Goal: Check status: Check status

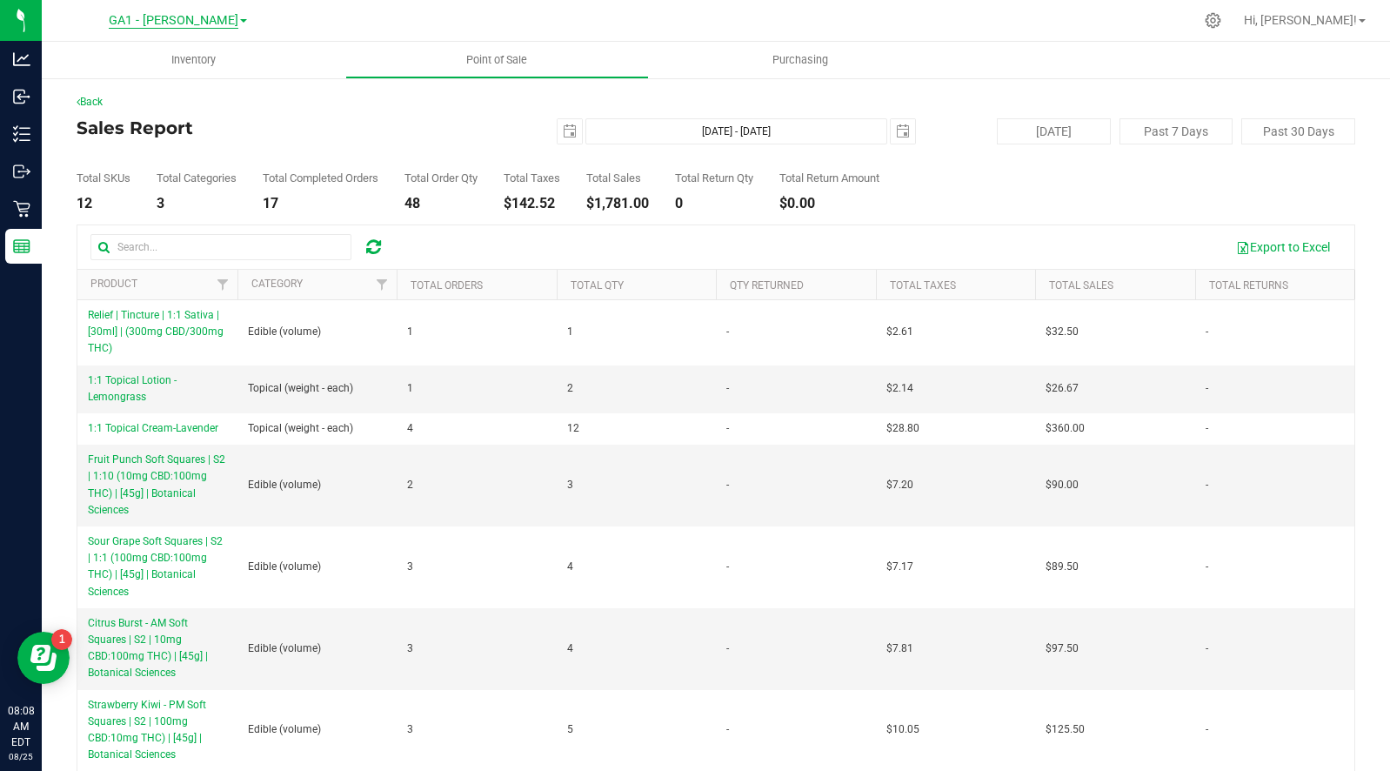
click at [190, 21] on span "GA1 - [PERSON_NAME]" at bounding box center [174, 21] width 130 height 16
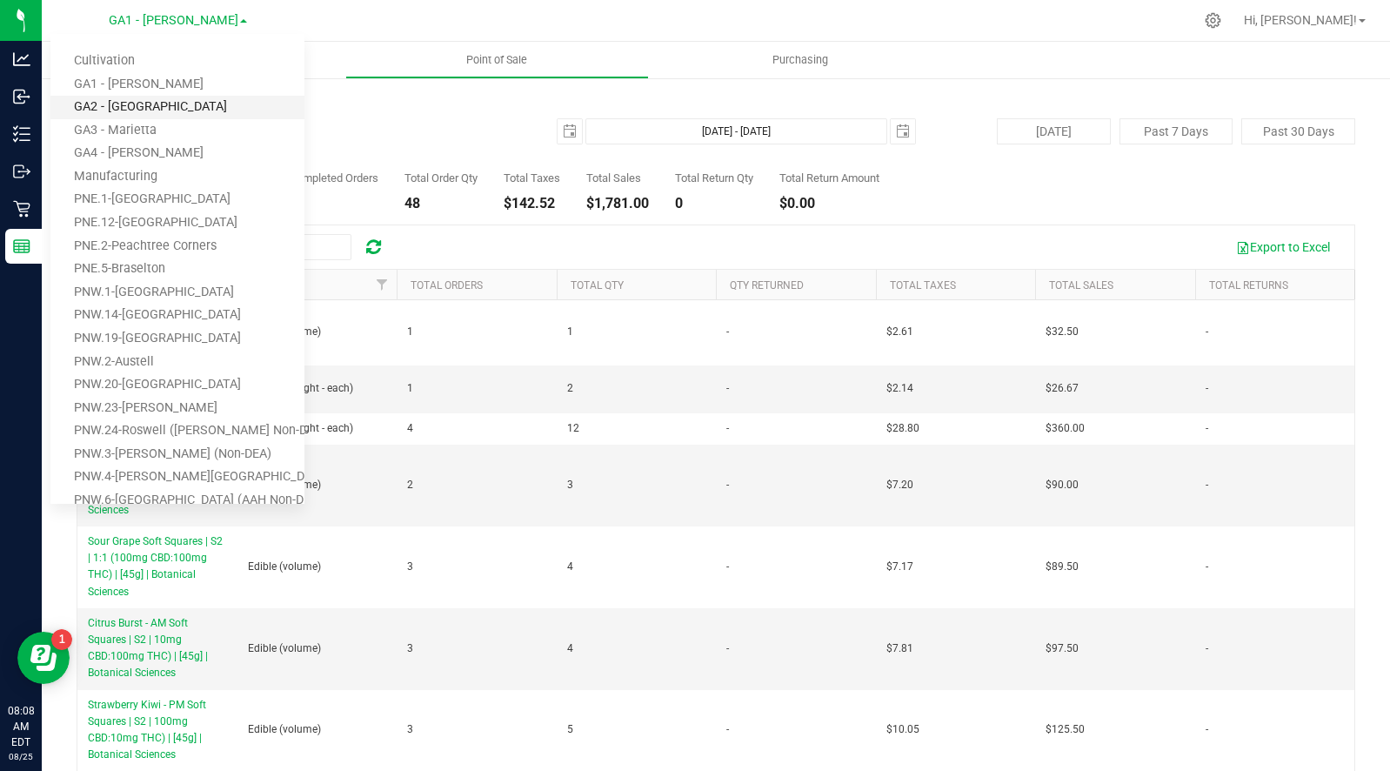
click at [135, 106] on link "GA2 - [GEOGRAPHIC_DATA]" at bounding box center [177, 107] width 254 height 23
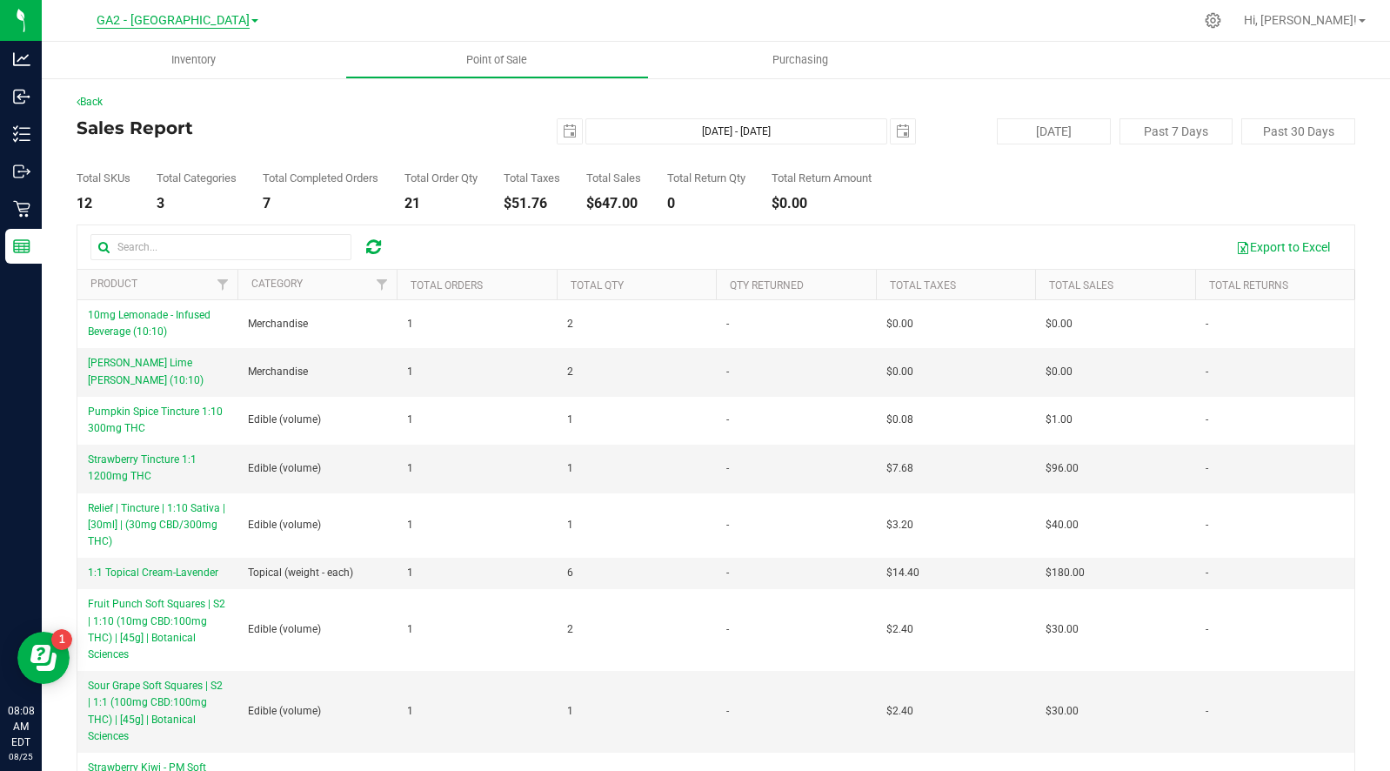
click at [186, 23] on span "GA2 - [GEOGRAPHIC_DATA]" at bounding box center [173, 21] width 153 height 16
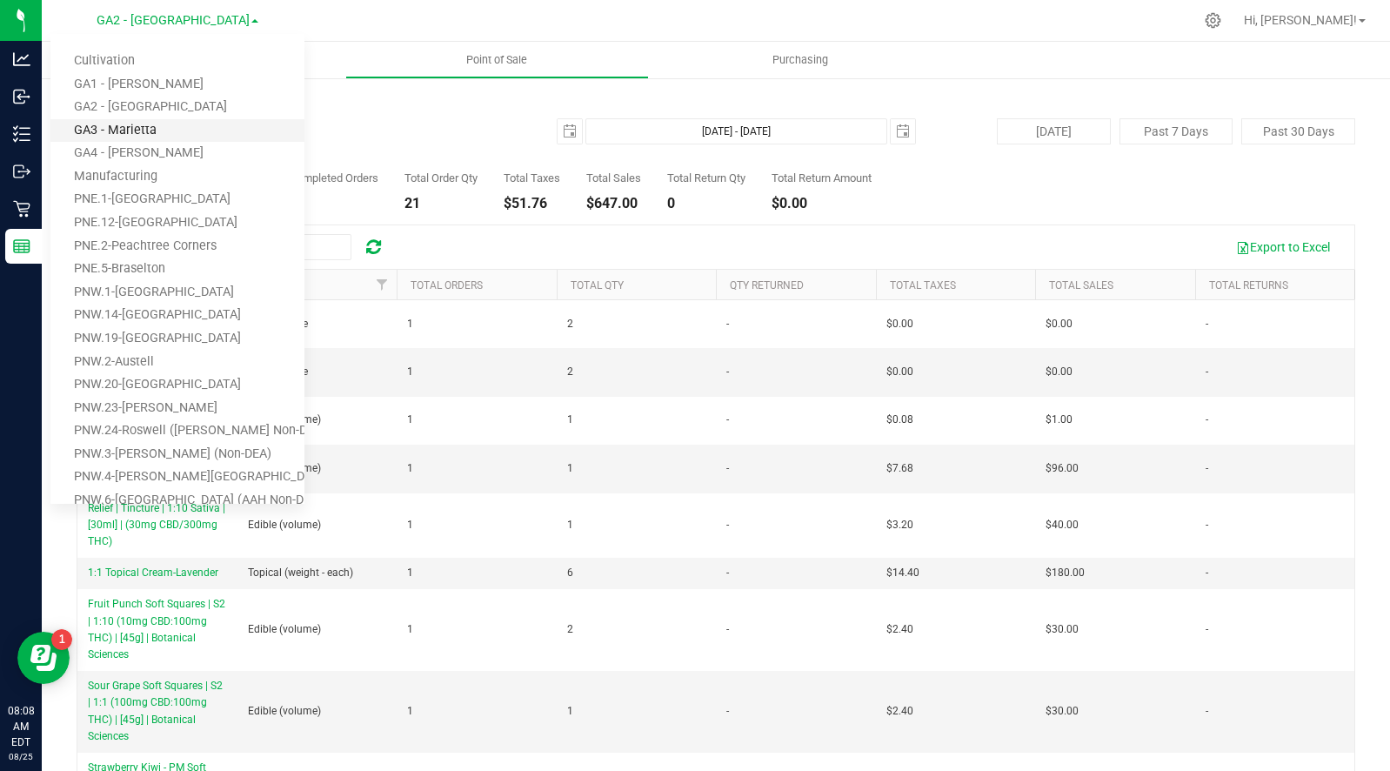
click at [127, 121] on link "GA3 - Marietta" at bounding box center [177, 130] width 254 height 23
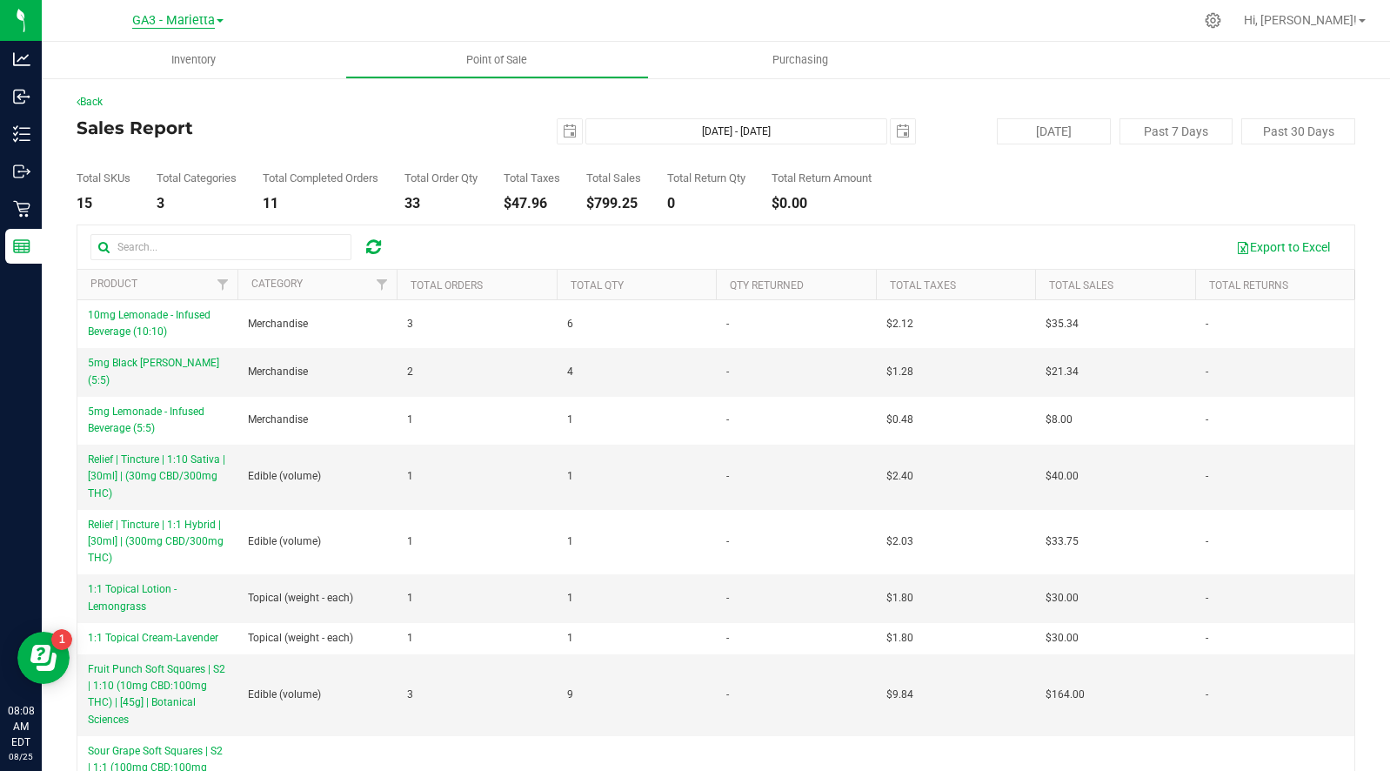
click at [176, 19] on span "GA3 - Marietta" at bounding box center [173, 21] width 83 height 16
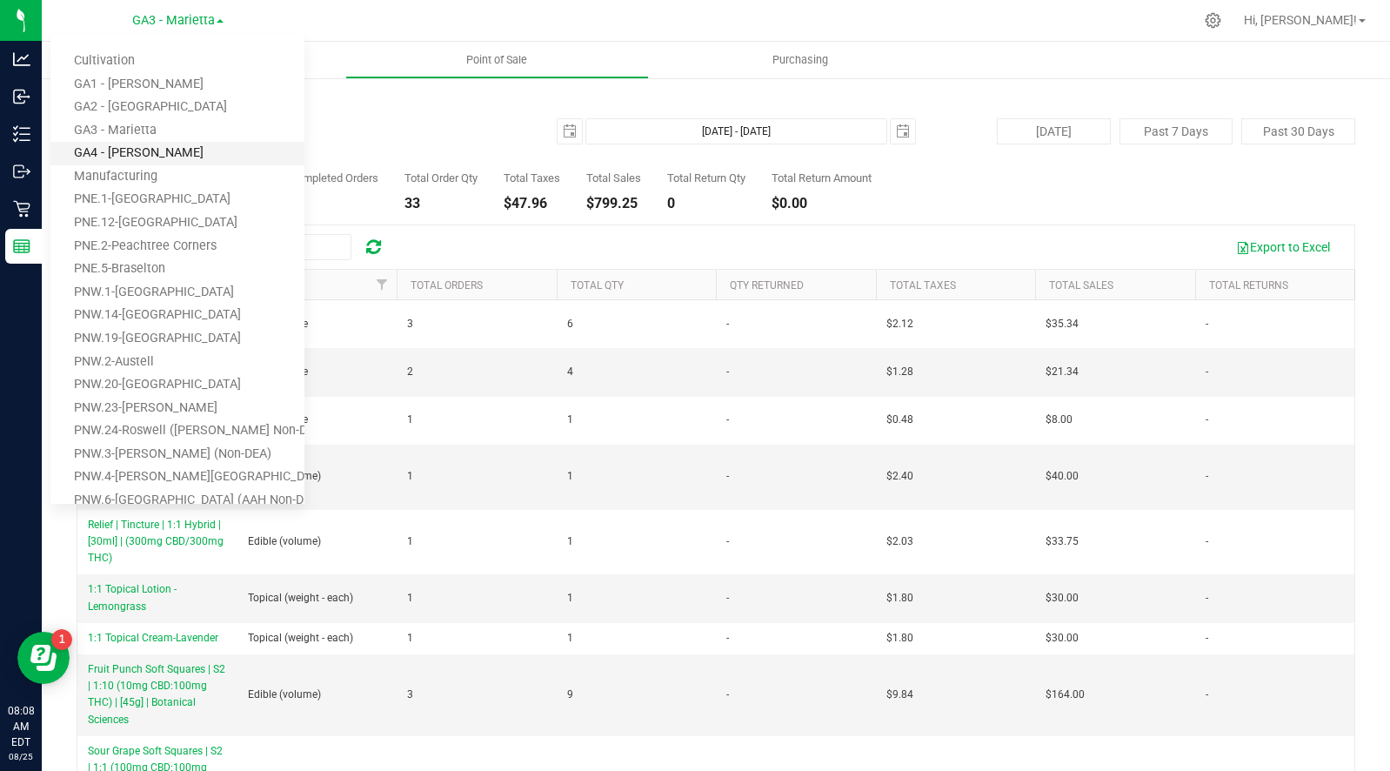
click at [137, 148] on link "GA4 - [PERSON_NAME]" at bounding box center [177, 153] width 254 height 23
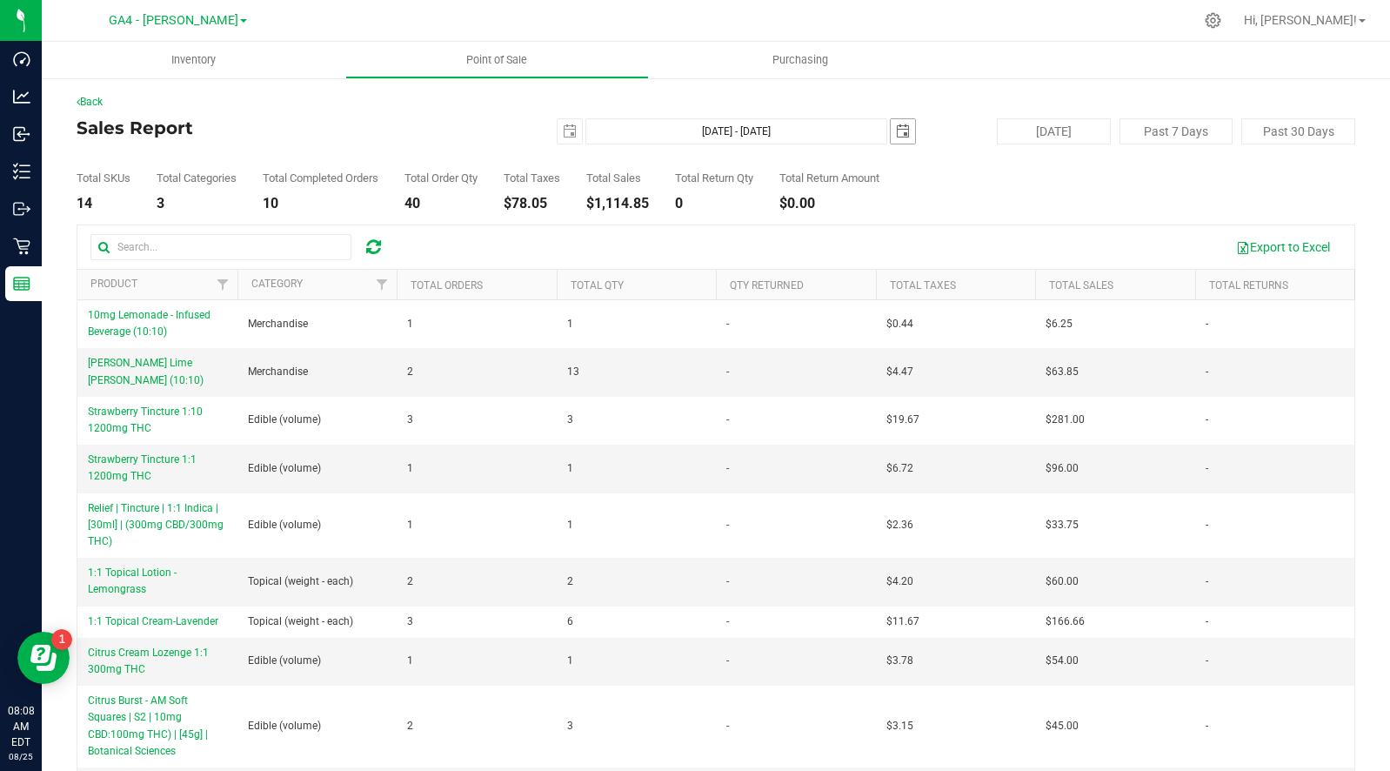
click at [905, 132] on span "select" at bounding box center [903, 131] width 14 height 14
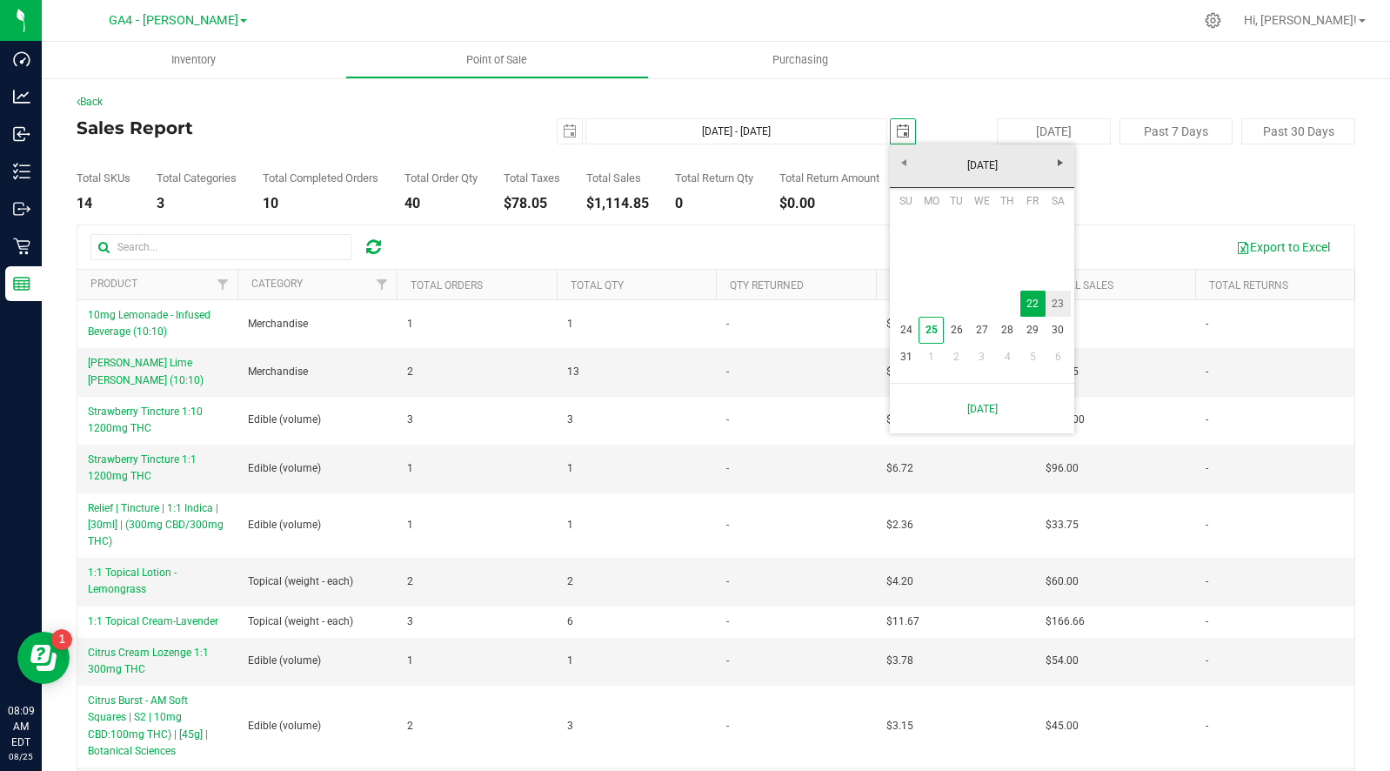
click at [1056, 304] on link "23" at bounding box center [1058, 304] width 25 height 27
type input "Aug 22, 2025 - Aug 23, 2025"
type input "2025-08-23"
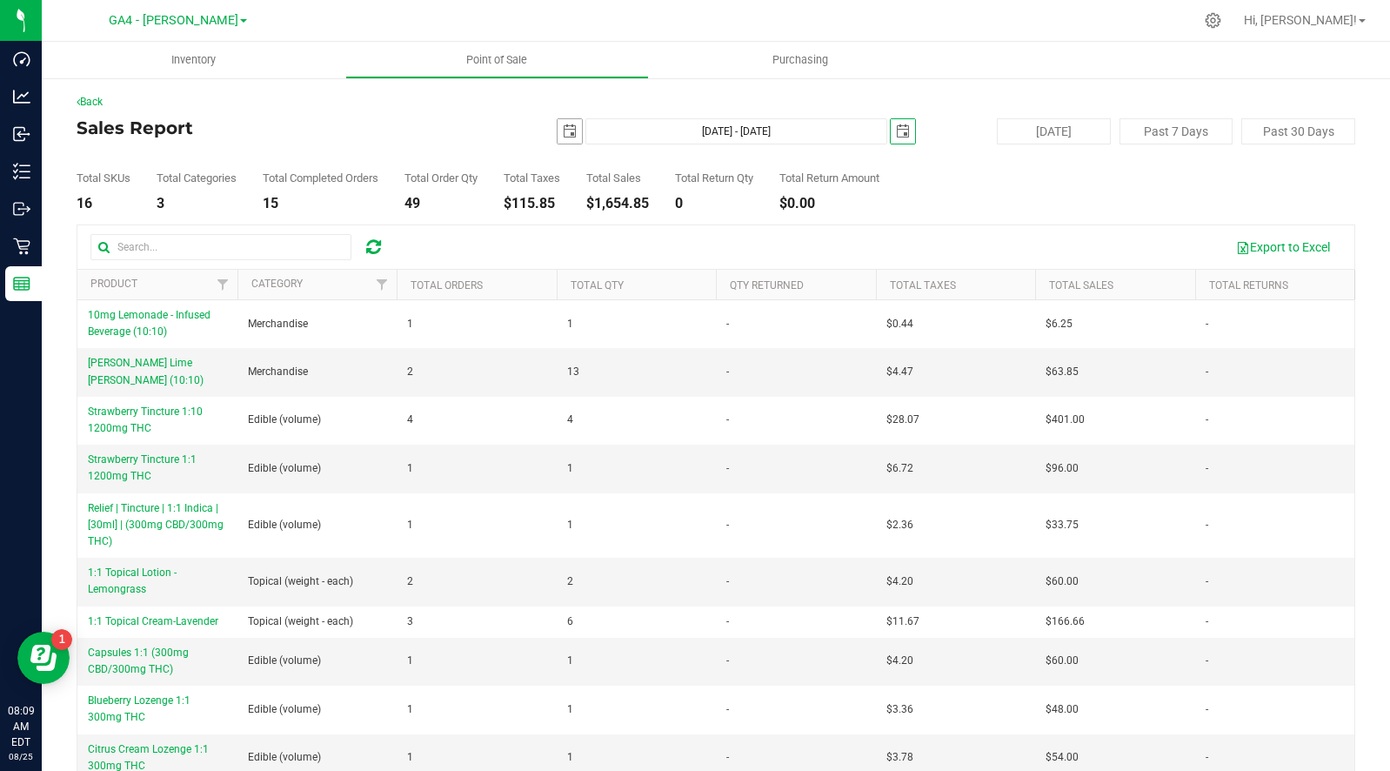
click at [571, 137] on span "select" at bounding box center [570, 131] width 14 height 14
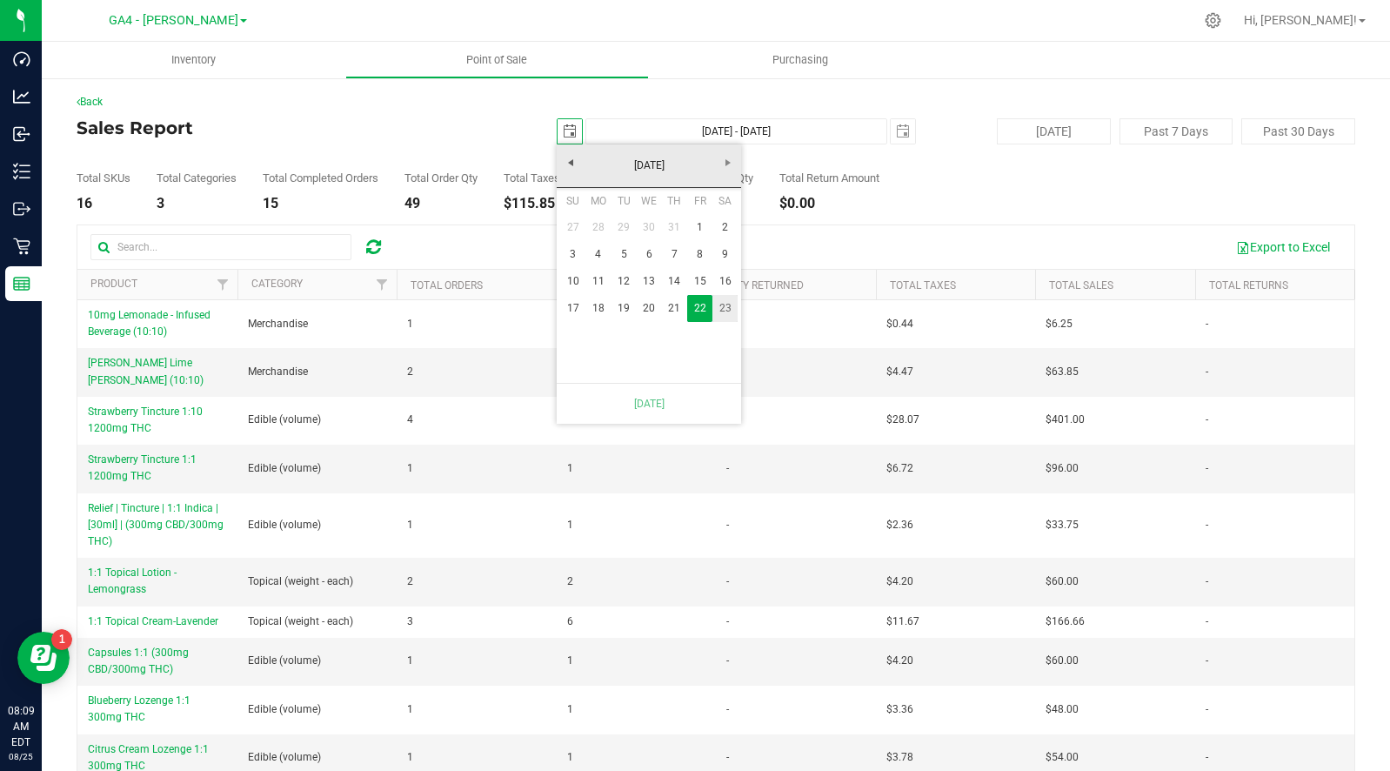
click at [724, 306] on link "23" at bounding box center [724, 308] width 25 height 27
type input "Aug 23, 2025 - Aug 23, 2025"
type input "2025-08-23"
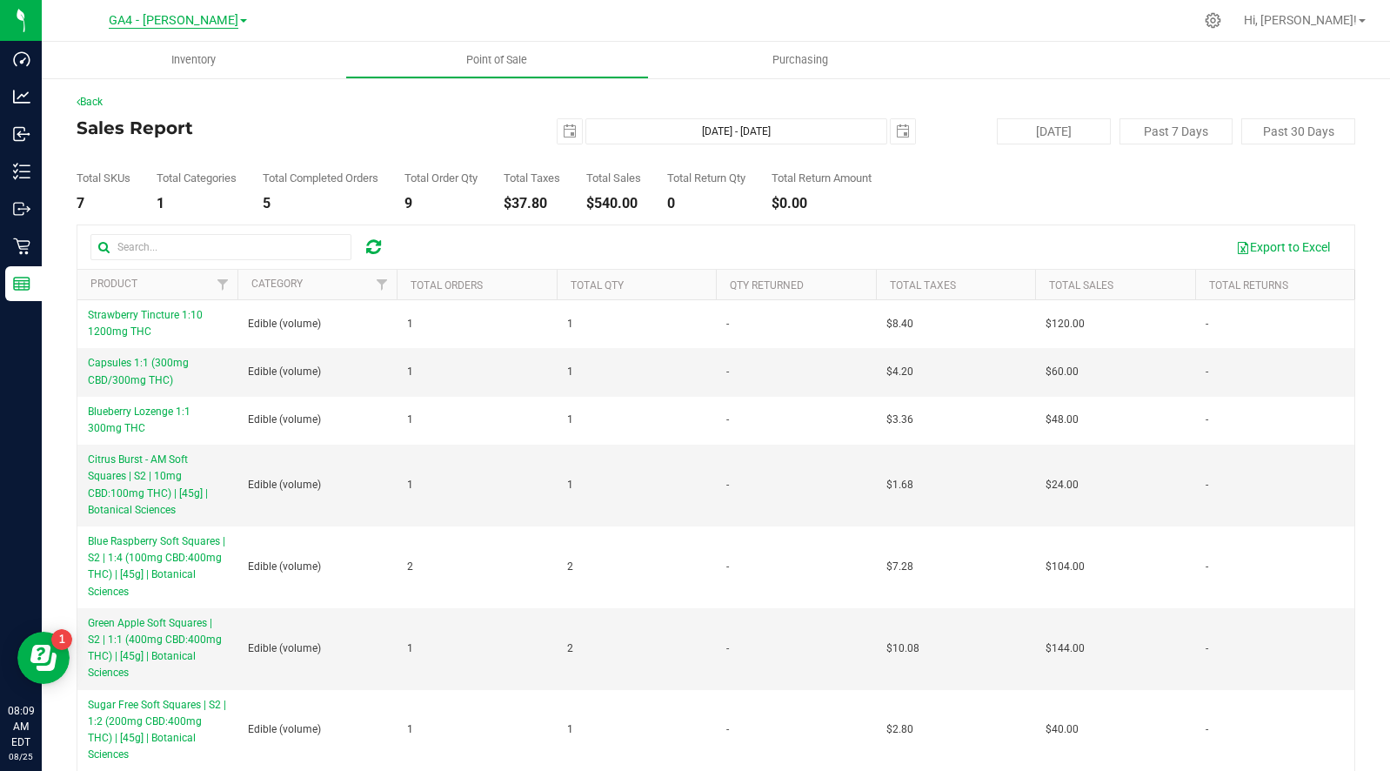
click at [178, 18] on span "GA4 - [PERSON_NAME]" at bounding box center [174, 21] width 130 height 16
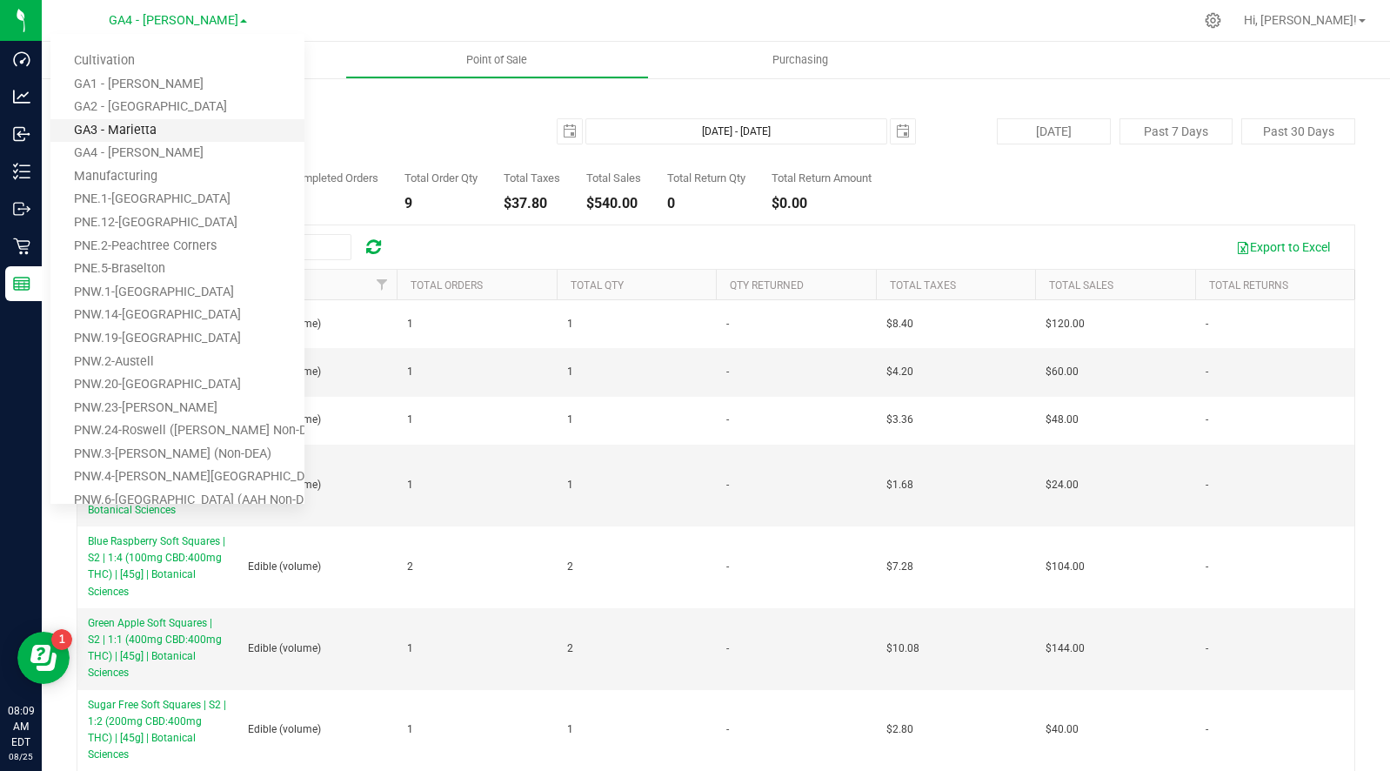
click at [143, 126] on link "GA3 - Marietta" at bounding box center [177, 130] width 254 height 23
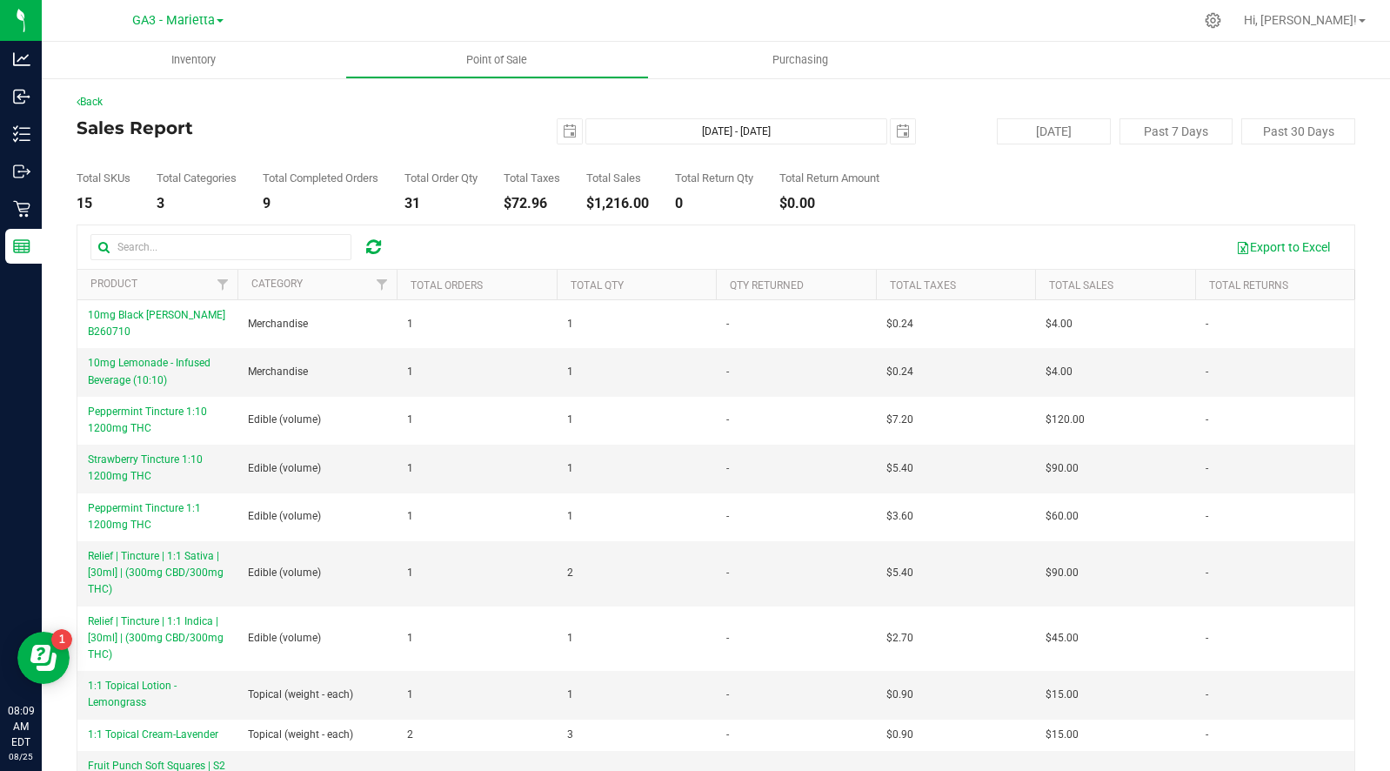
click at [169, 28] on div "GA3 - Marietta Cultivation GA1 - Chamblee GA2 - Stockbridge GA3 - Marietta GA4 …" at bounding box center [177, 20] width 91 height 21
click at [173, 22] on span "GA3 - Marietta" at bounding box center [173, 21] width 83 height 16
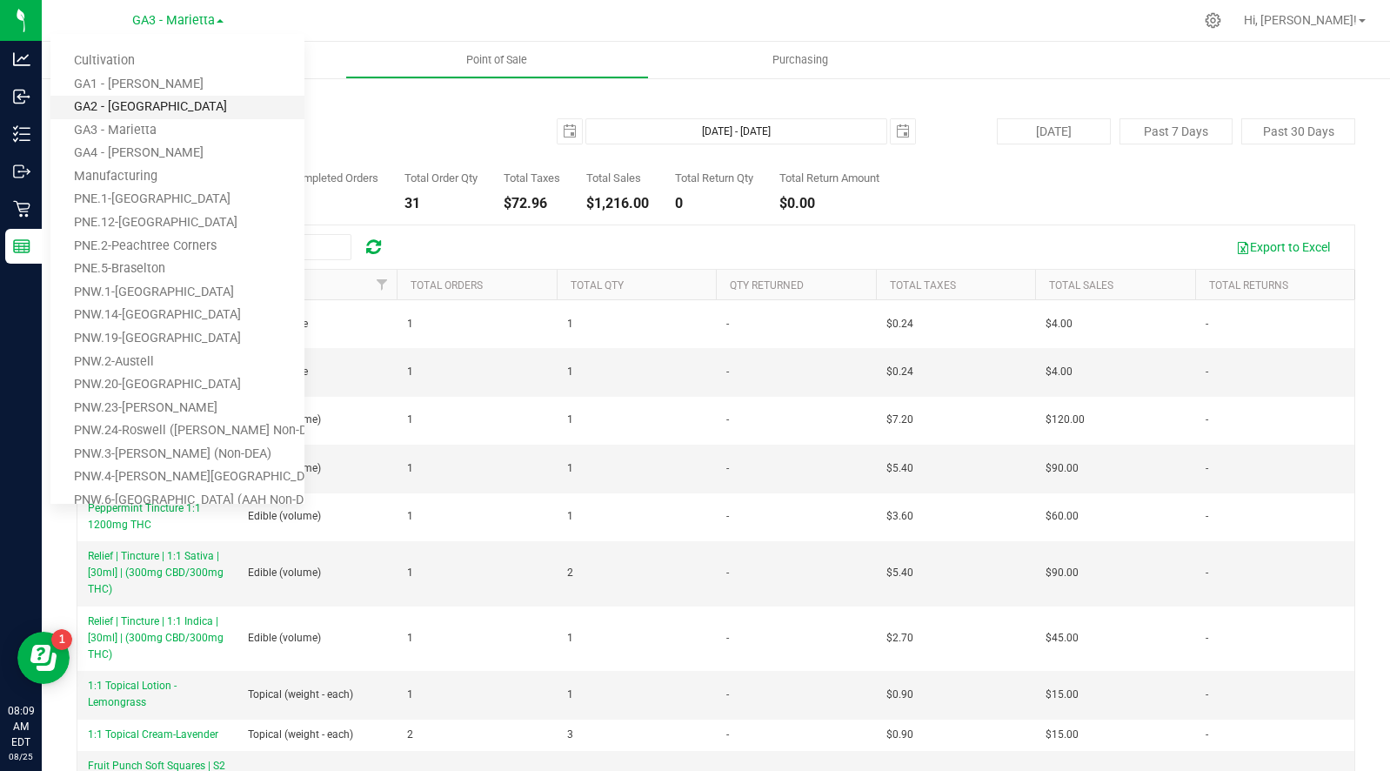
click at [147, 102] on link "GA2 - [GEOGRAPHIC_DATA]" at bounding box center [177, 107] width 254 height 23
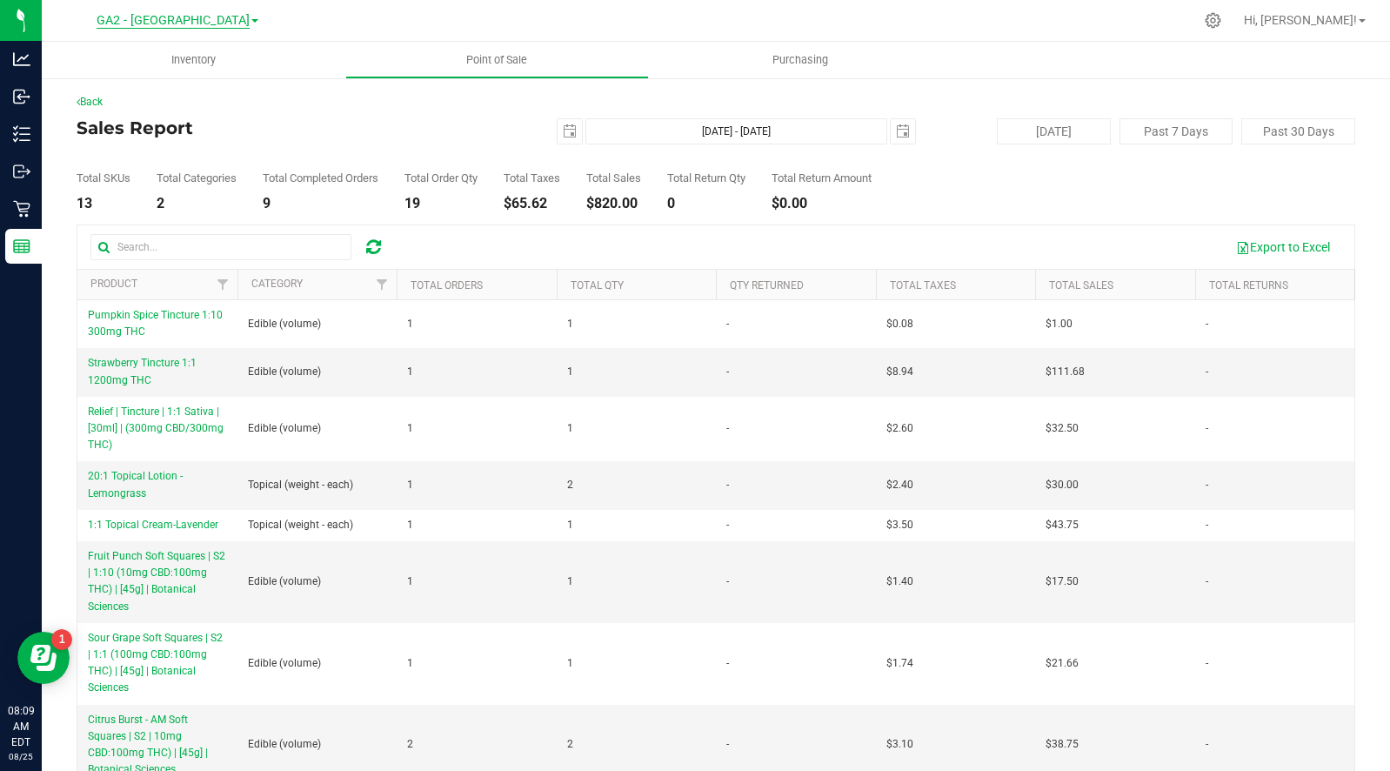
click at [198, 17] on span "GA2 - [GEOGRAPHIC_DATA]" at bounding box center [173, 21] width 153 height 16
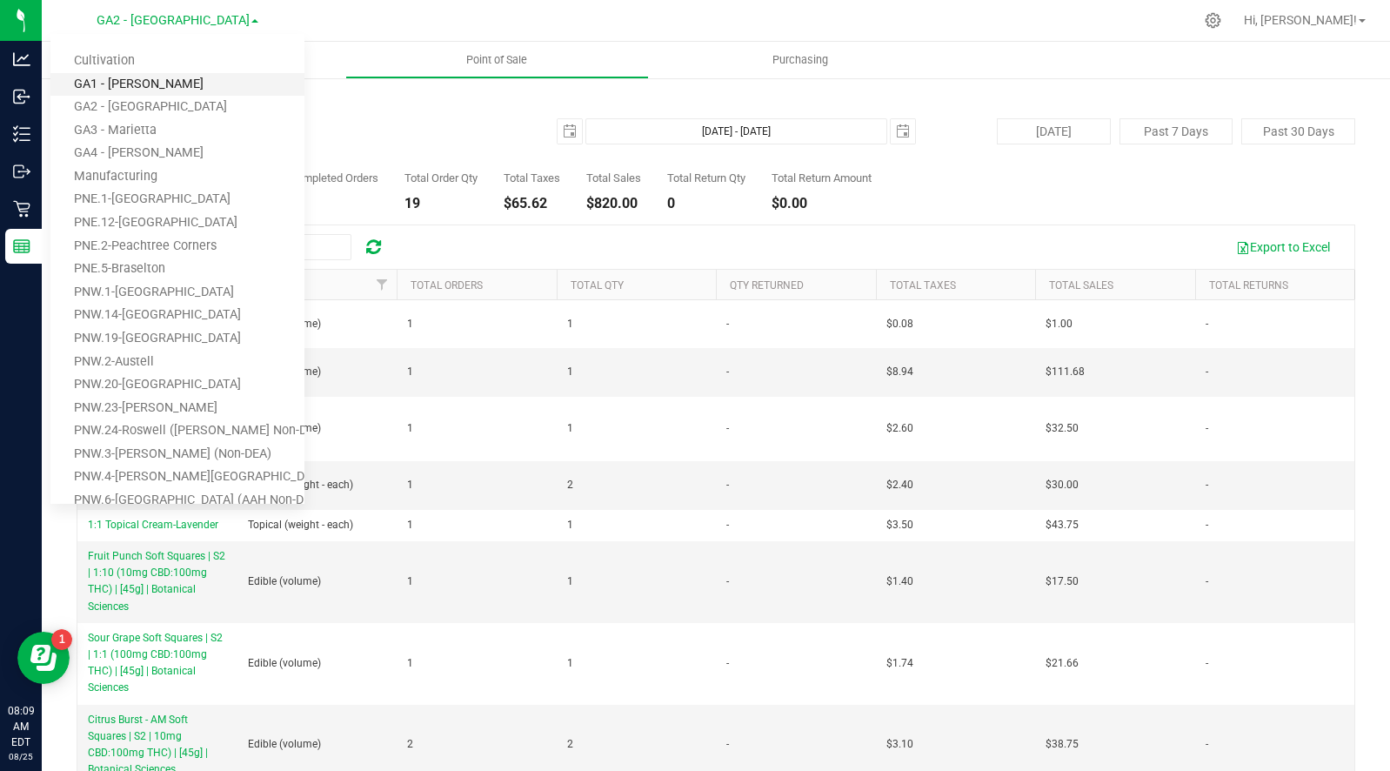
click at [145, 81] on link "GA1 - [PERSON_NAME]" at bounding box center [177, 84] width 254 height 23
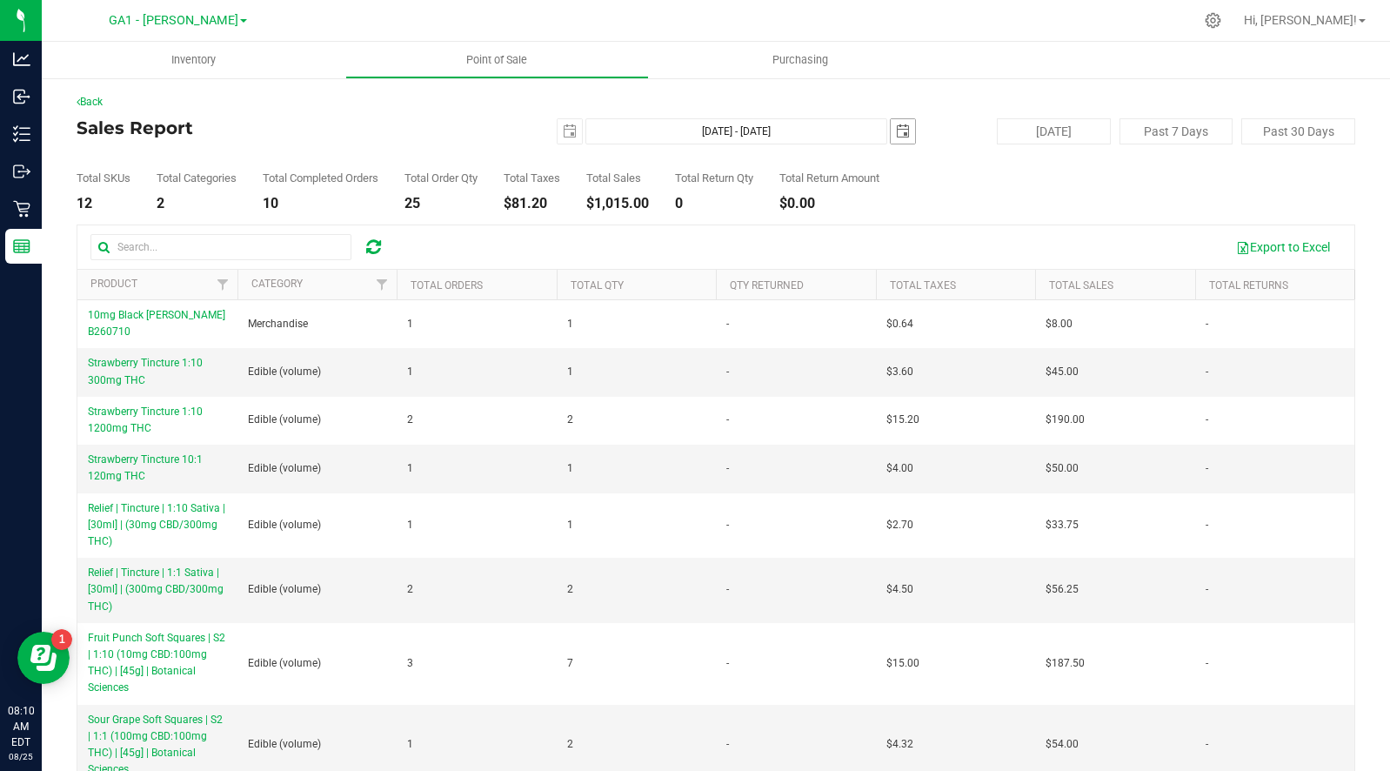
click at [908, 132] on span "select" at bounding box center [903, 131] width 14 height 14
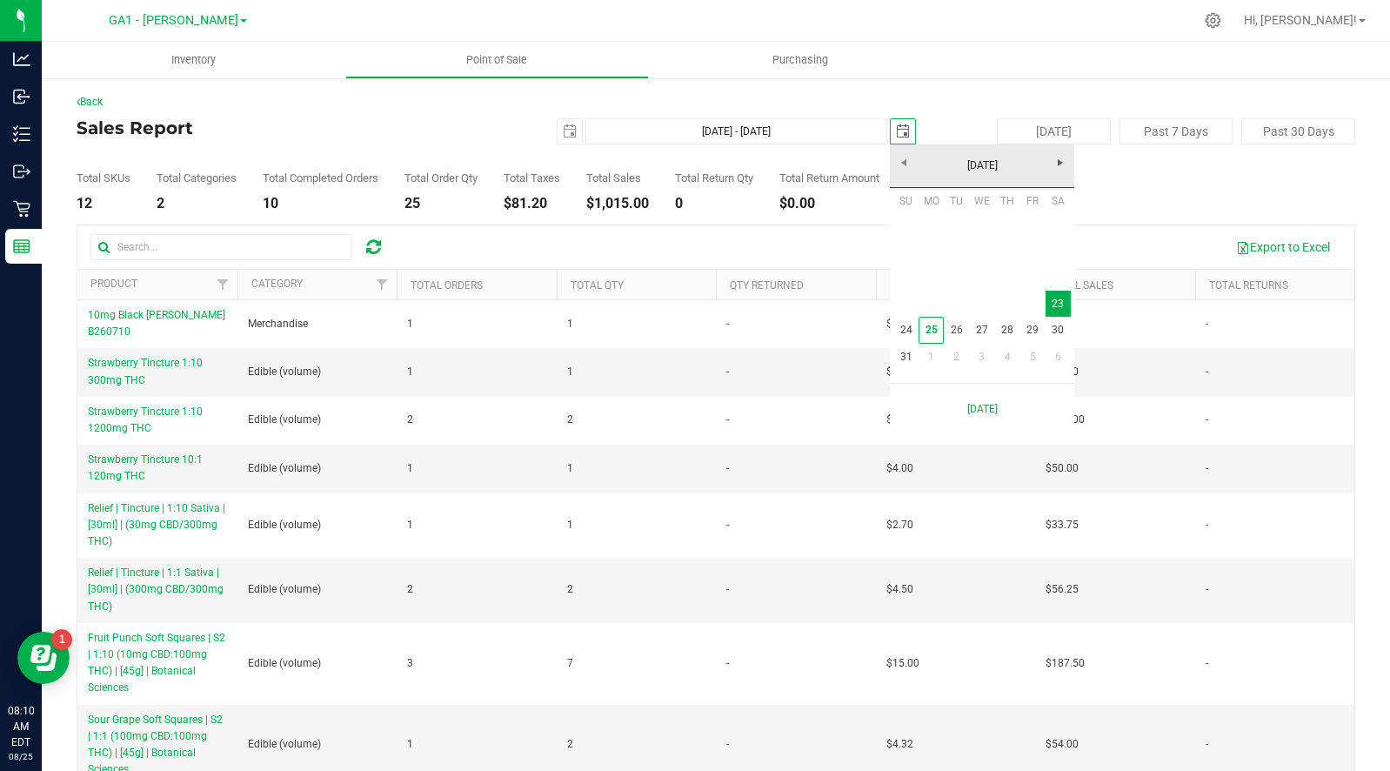
scroll to position [0, 43]
click at [899, 327] on link "24" at bounding box center [905, 330] width 25 height 27
type input "Aug 23, 2025 - Aug 24, 2025"
type input "2025-08-24"
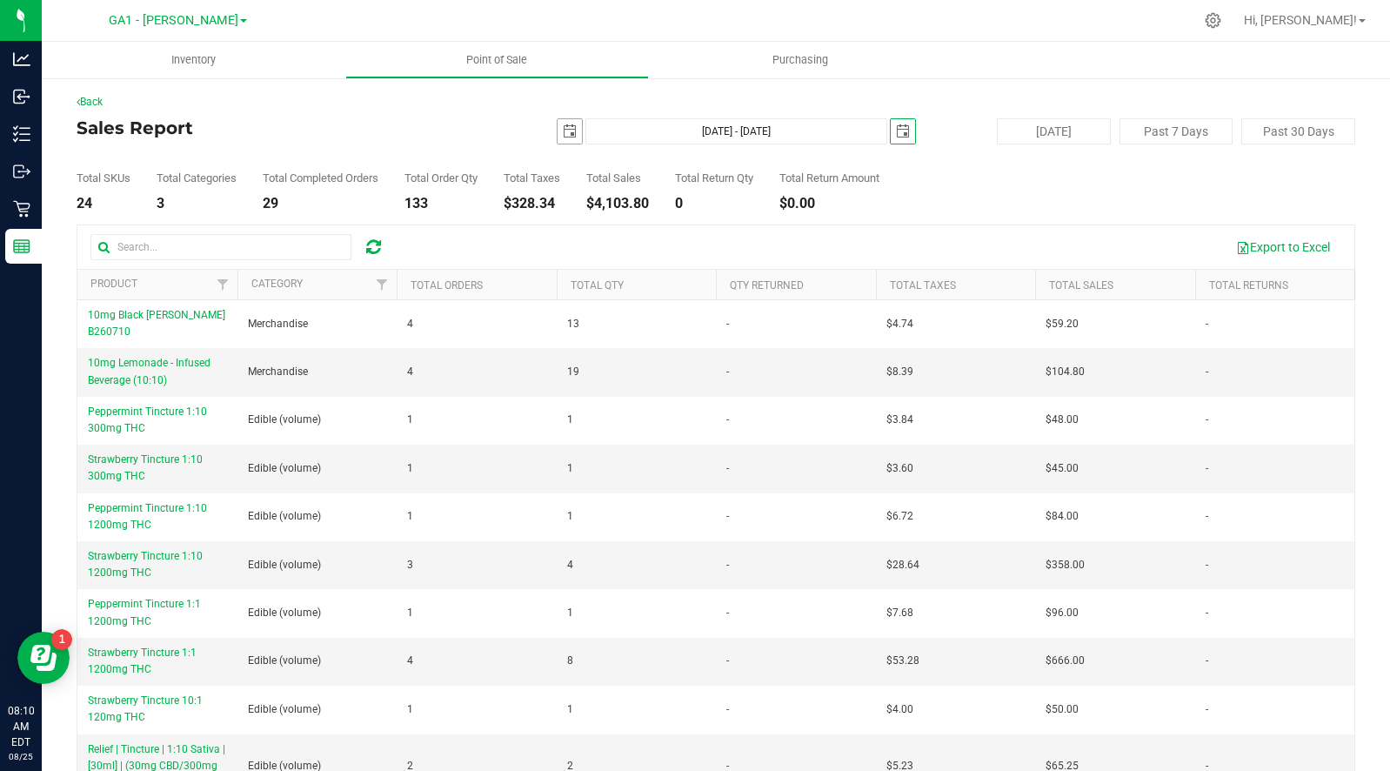
click at [565, 132] on span "select" at bounding box center [570, 131] width 14 height 14
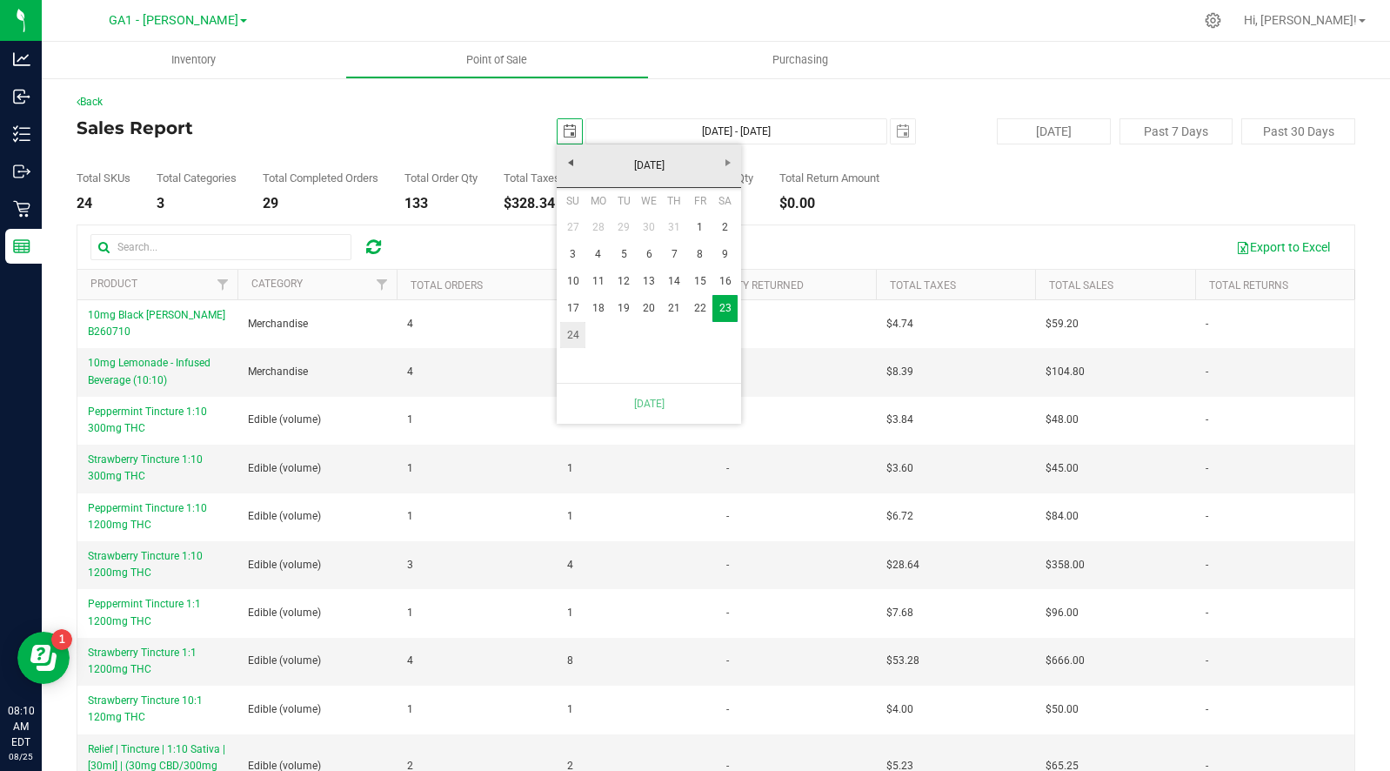
click at [572, 335] on link "24" at bounding box center [572, 335] width 25 height 27
type input "Aug 24, 2025 - Aug 24, 2025"
type input "2025-08-24"
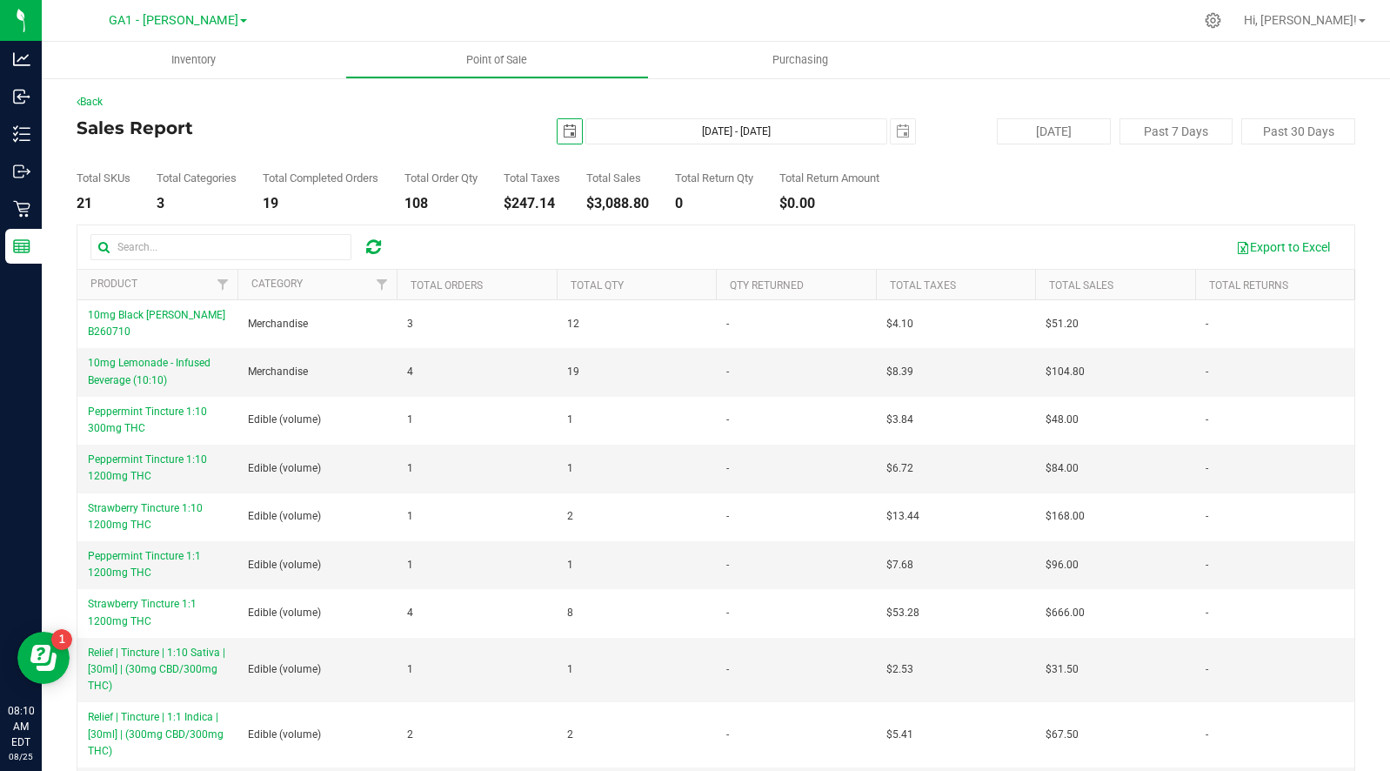
click at [331, 129] on h4 "Sales Report" at bounding box center [290, 127] width 426 height 19
click at [182, 22] on span "GA1 - [PERSON_NAME]" at bounding box center [174, 21] width 130 height 16
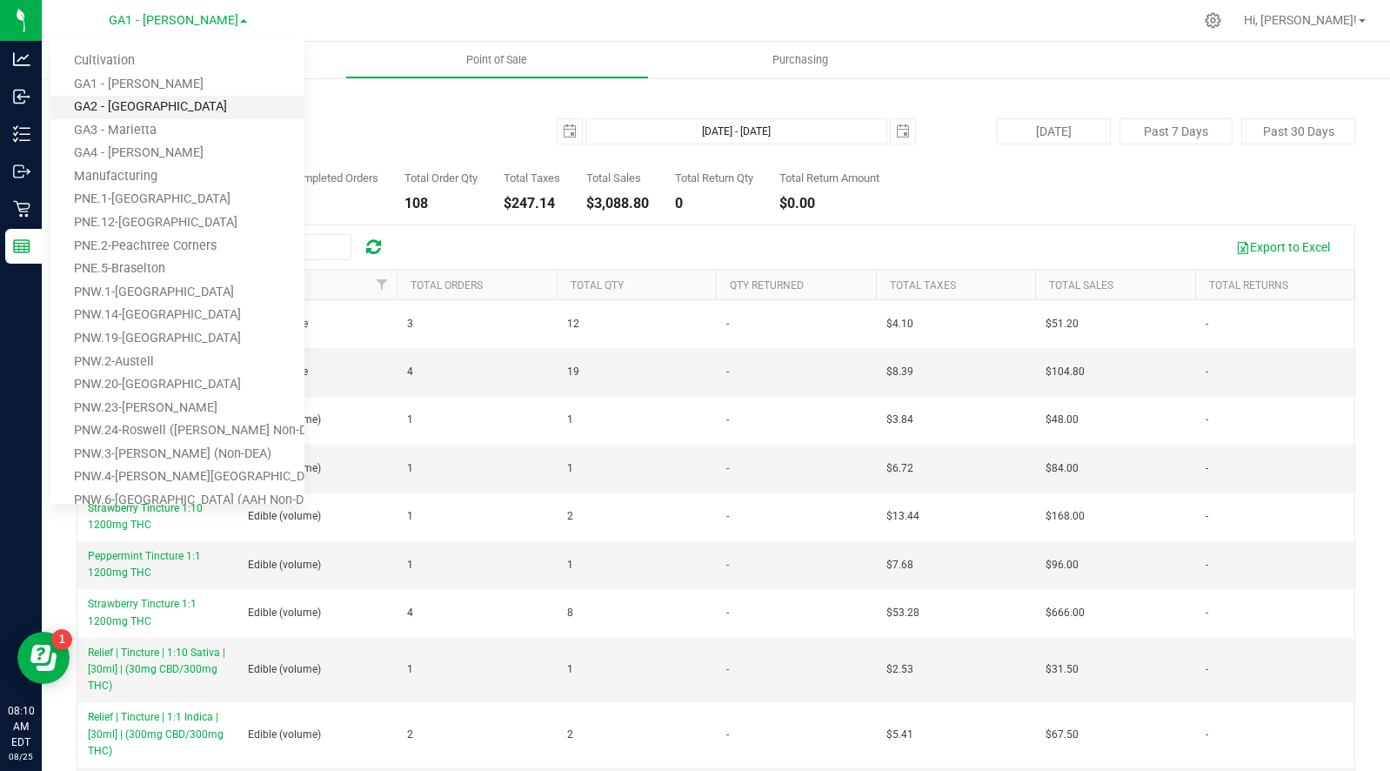
click at [153, 107] on link "GA2 - [GEOGRAPHIC_DATA]" at bounding box center [177, 107] width 254 height 23
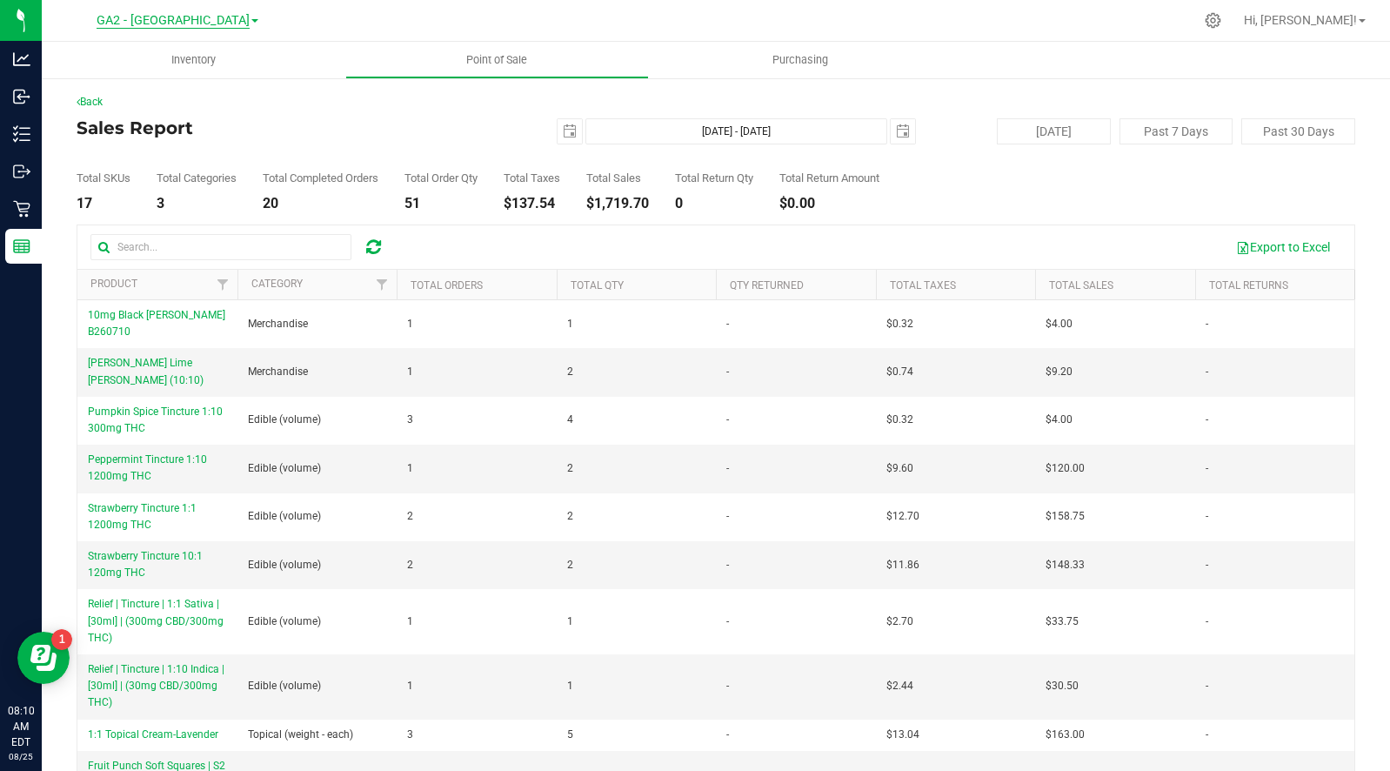
click at [198, 22] on span "GA2 - [GEOGRAPHIC_DATA]" at bounding box center [173, 21] width 153 height 16
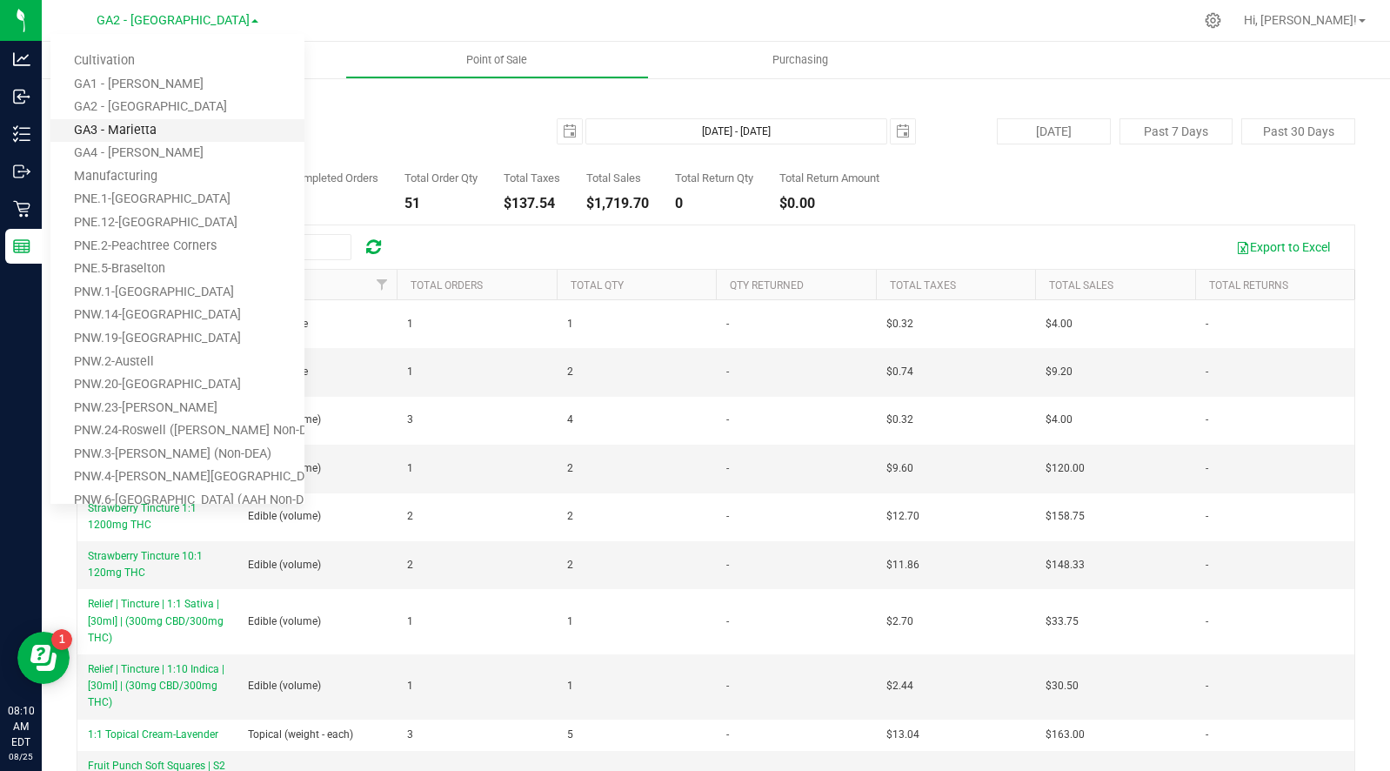
click at [140, 130] on link "GA3 - Marietta" at bounding box center [177, 130] width 254 height 23
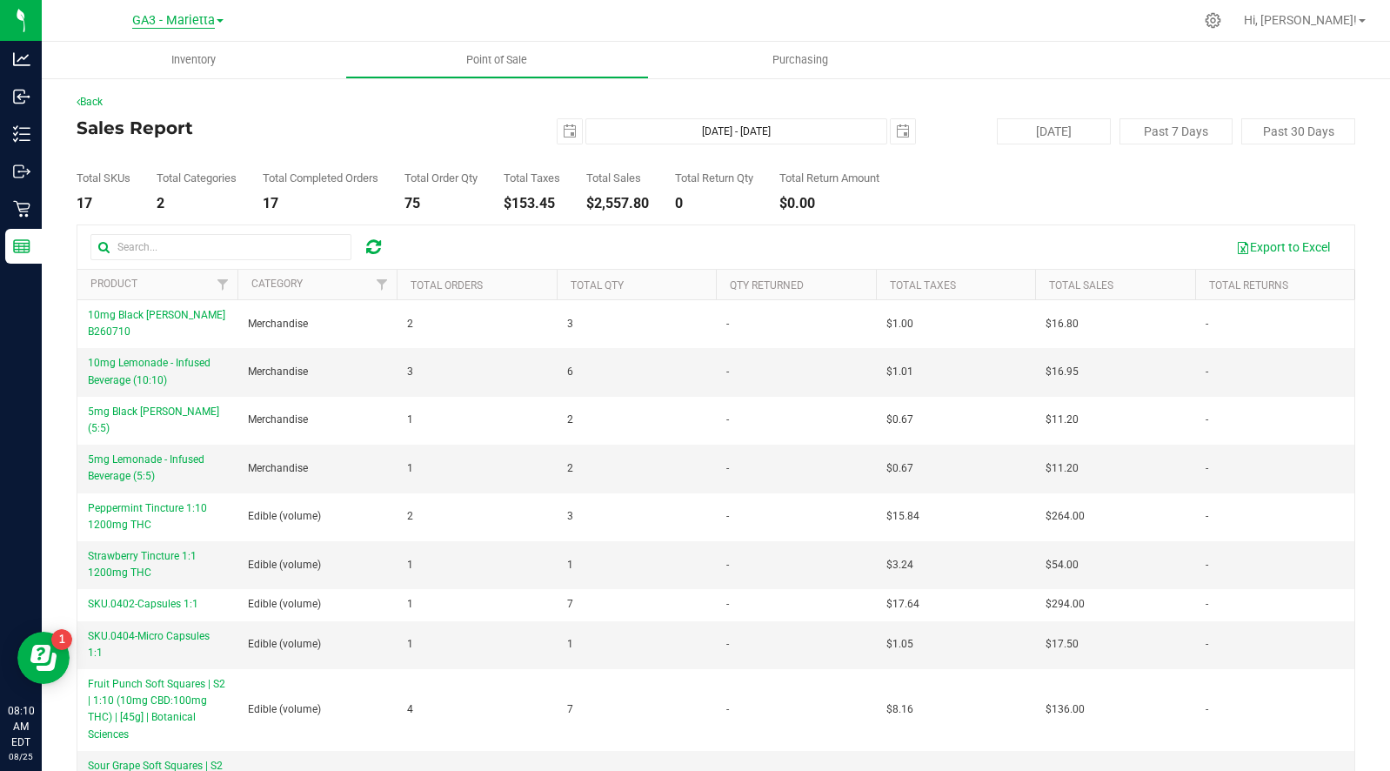
click at [185, 22] on span "GA3 - Marietta" at bounding box center [173, 21] width 83 height 16
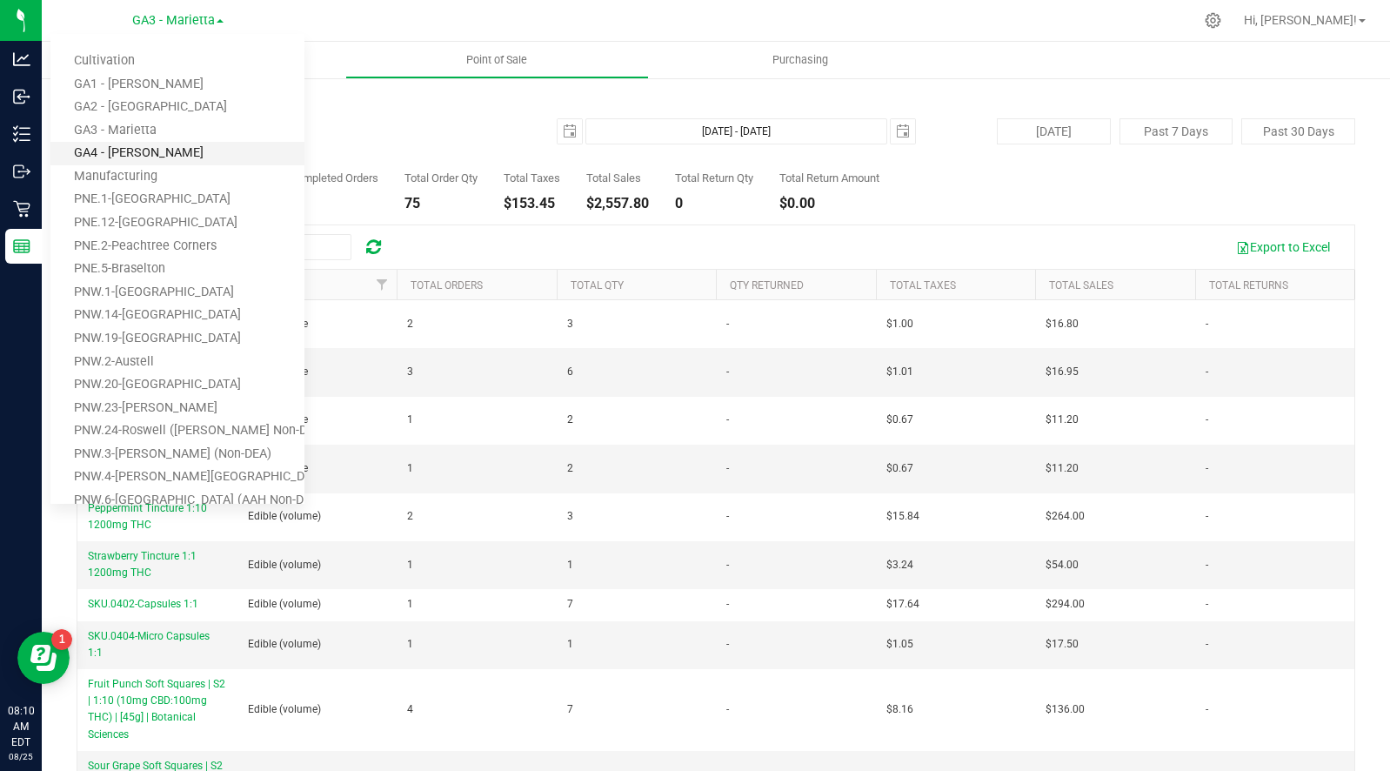
click at [130, 153] on link "GA4 - [PERSON_NAME]" at bounding box center [177, 153] width 254 height 23
